Goal: Task Accomplishment & Management: Manage account settings

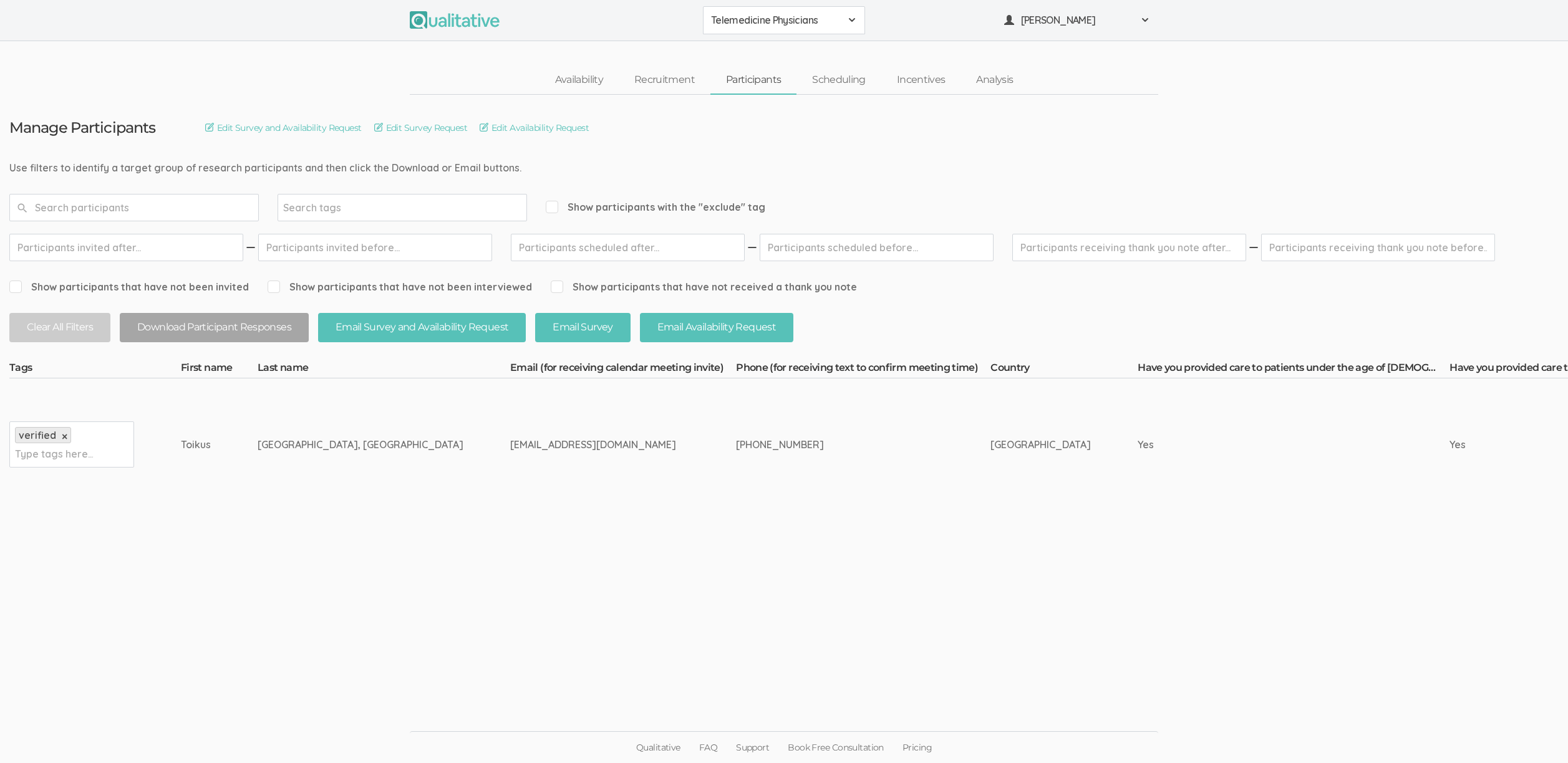
click at [510, 443] on div "[EMAIL_ADDRESS][DOMAIN_NAME]" at bounding box center [599, 445] width 179 height 14
copy tr "[EMAIL_ADDRESS][DOMAIN_NAME]"
click at [600, 564] on ui-view "Manage Participants Edit Survey and Availability Request Edit Survey Request Ed…" at bounding box center [784, 382] width 1568 height 574
